Goal: Find specific page/section: Find specific page/section

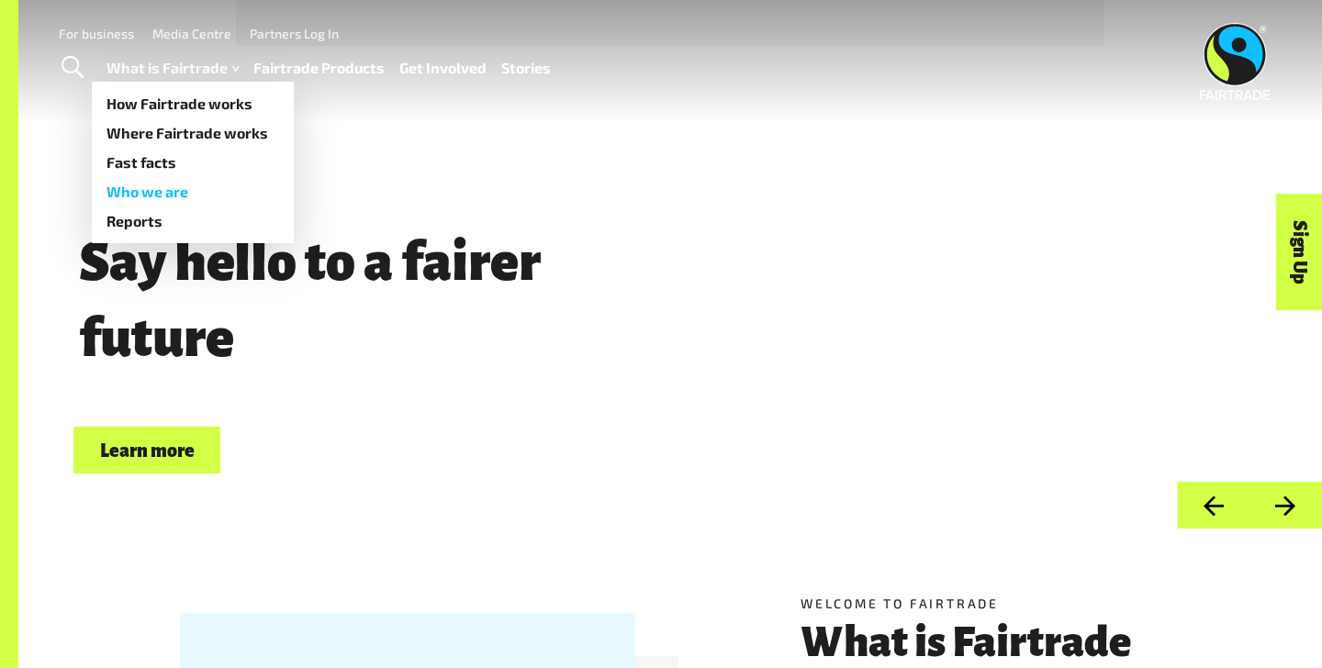
click at [165, 189] on link "Who we are" at bounding box center [193, 191] width 202 height 29
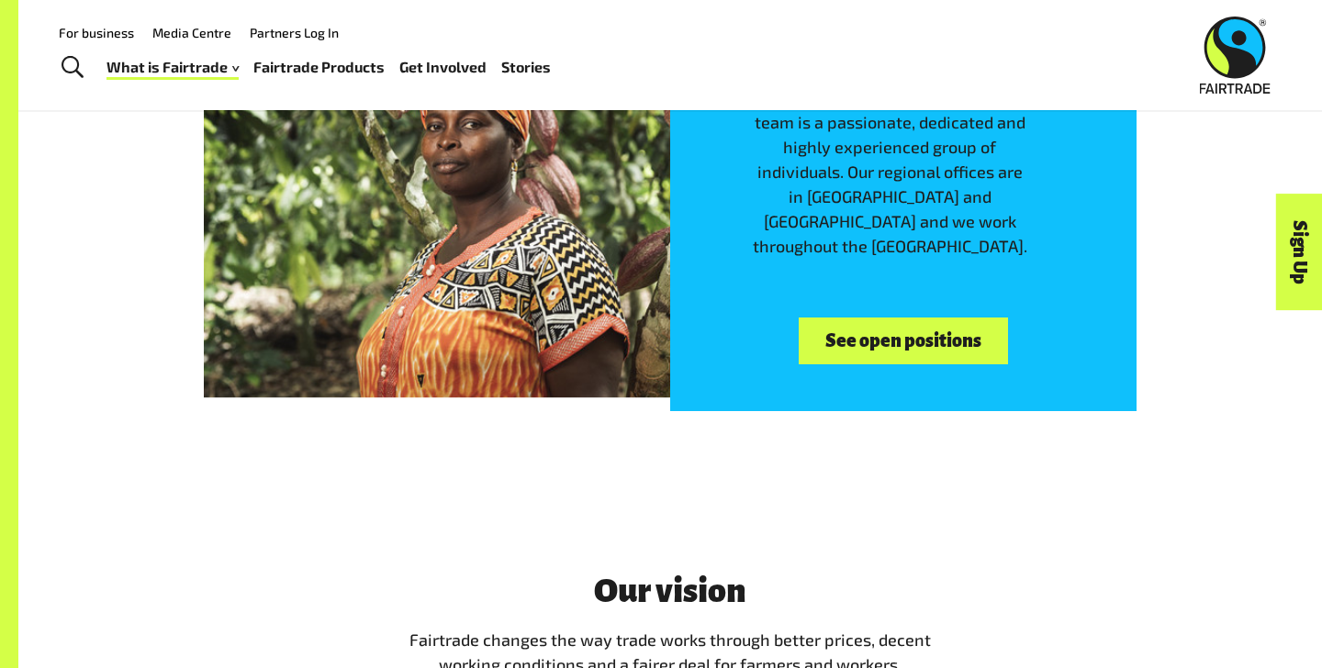
scroll to position [2901, 0]
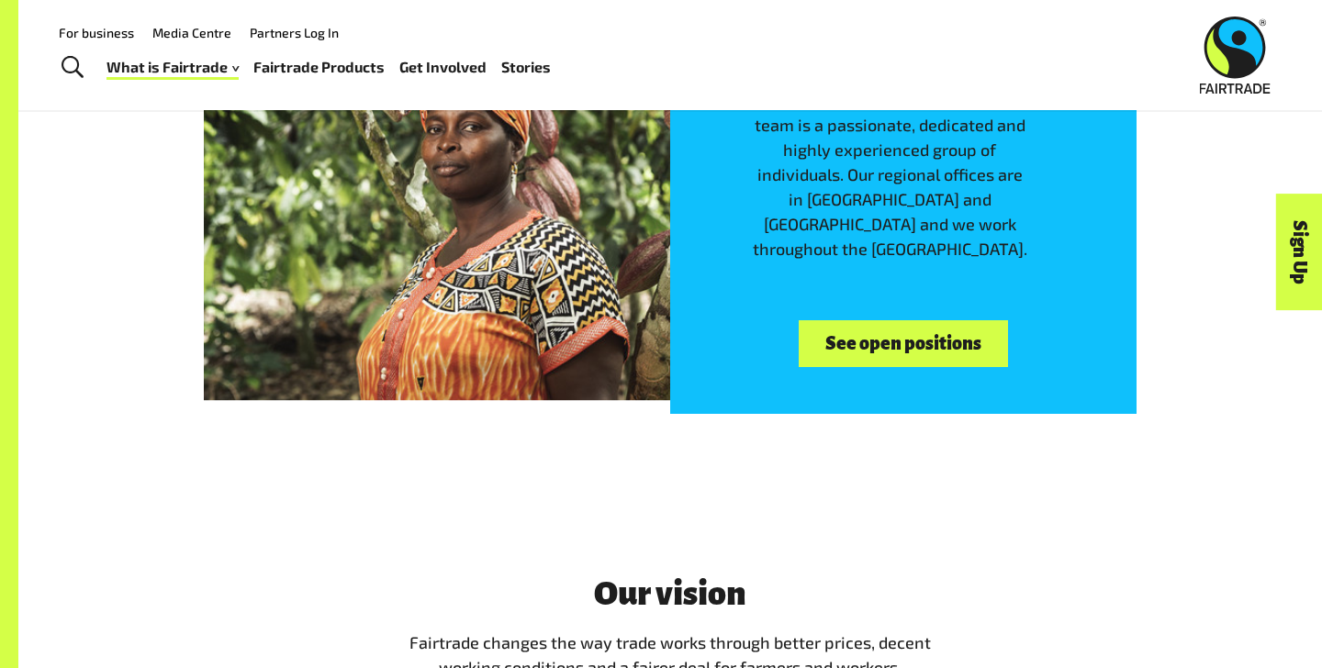
click at [867, 294] on div "Work with us People are at the heart of [GEOGRAPHIC_DATA]. The Fairtrade team i…" at bounding box center [903, 181] width 466 height 466
click at [885, 330] on link "See open positions" at bounding box center [903, 343] width 208 height 47
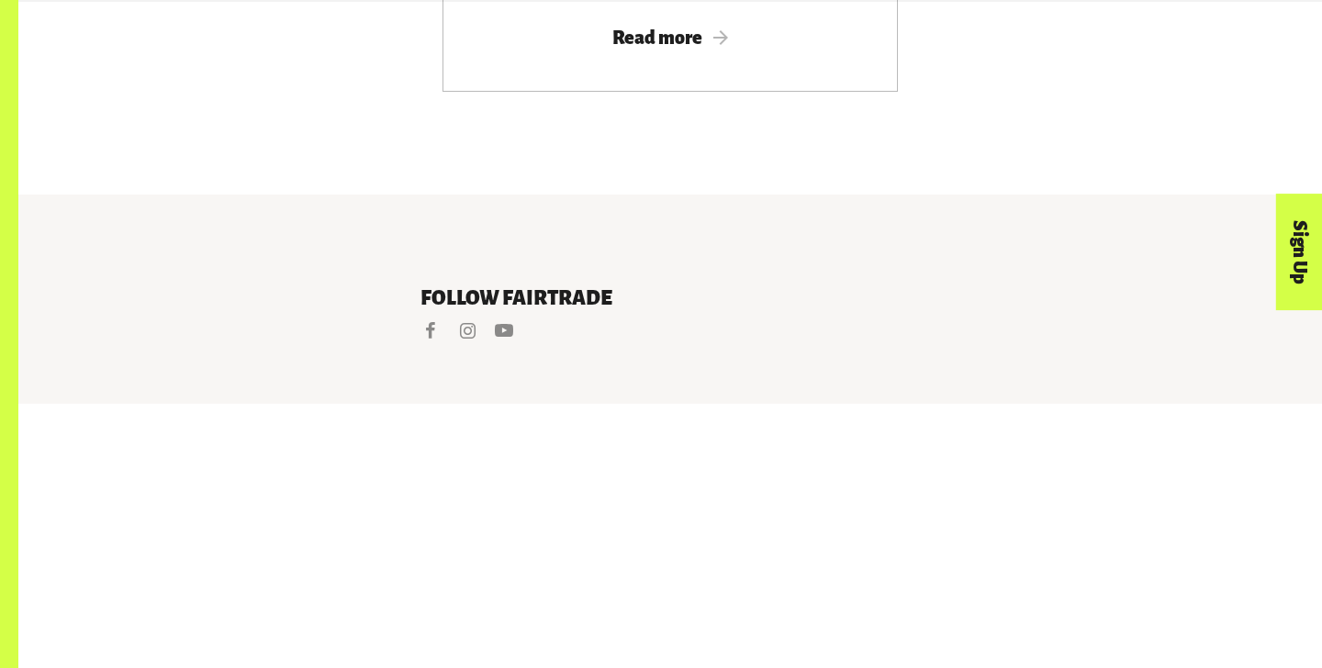
scroll to position [3959, 0]
